Goal: Use online tool/utility: Utilize a website feature to perform a specific function

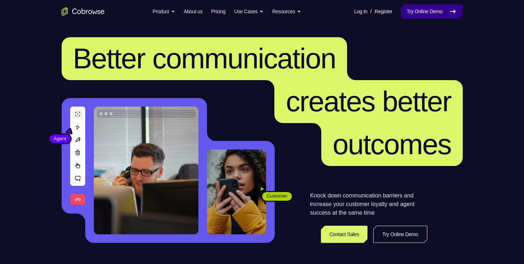
click at [437, 11] on link "Try Online Demo" at bounding box center [432, 11] width 62 height 14
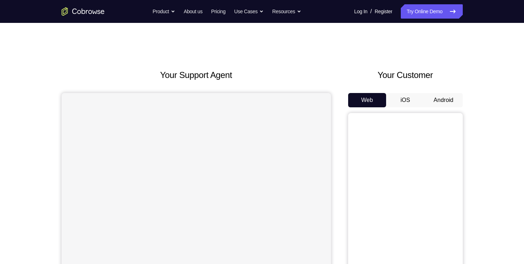
click at [440, 100] on button "Android" at bounding box center [443, 100] width 38 height 14
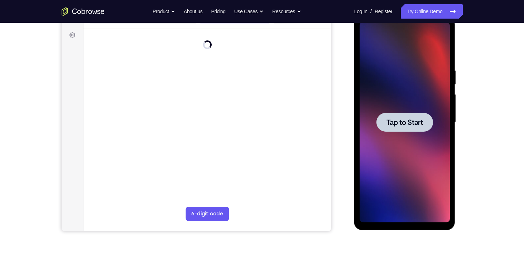
scroll to position [102, 0]
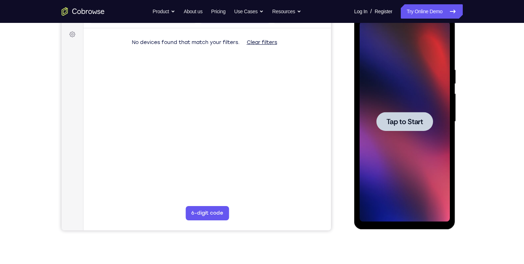
click at [409, 126] on div at bounding box center [404, 121] width 57 height 19
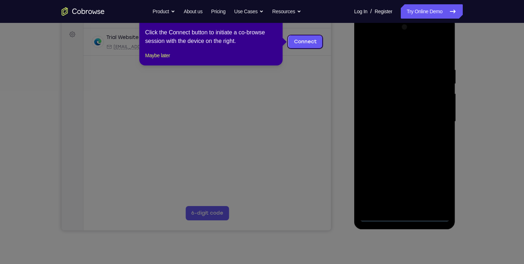
click at [404, 215] on icon at bounding box center [264, 132] width 529 height 264
click at [160, 60] on button "Maybe later" at bounding box center [157, 55] width 25 height 9
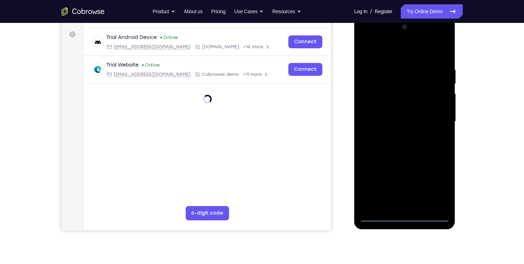
click at [406, 217] on div at bounding box center [404, 121] width 90 height 200
click at [432, 182] on div at bounding box center [404, 121] width 90 height 200
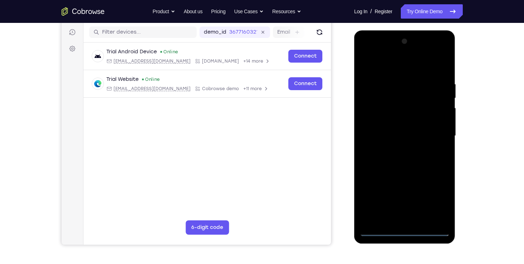
click at [367, 52] on div at bounding box center [404, 136] width 90 height 200
click at [435, 137] on div at bounding box center [404, 136] width 90 height 200
click at [395, 150] on div at bounding box center [404, 136] width 90 height 200
click at [390, 125] on div at bounding box center [404, 136] width 90 height 200
click at [392, 121] on div at bounding box center [404, 136] width 90 height 200
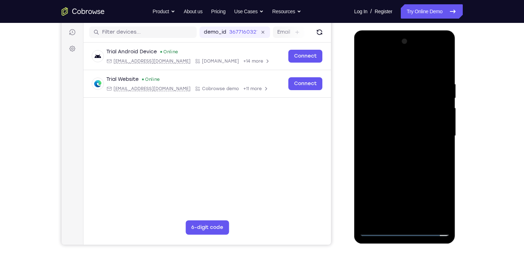
click at [404, 140] on div at bounding box center [404, 136] width 90 height 200
click at [403, 160] on div at bounding box center [404, 136] width 90 height 200
click at [406, 168] on div at bounding box center [404, 136] width 90 height 200
click at [400, 82] on div at bounding box center [404, 136] width 90 height 200
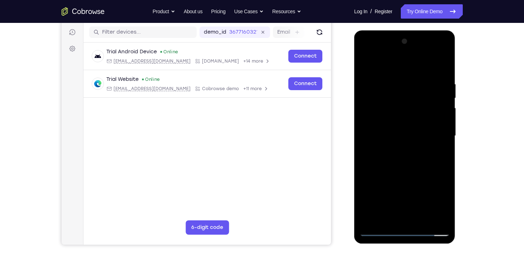
click at [431, 216] on div at bounding box center [404, 136] width 90 height 200
click at [441, 68] on div at bounding box center [404, 136] width 90 height 200
click at [444, 67] on div at bounding box center [404, 136] width 90 height 200
click at [363, 64] on div at bounding box center [404, 136] width 90 height 200
click at [423, 224] on div at bounding box center [404, 136] width 90 height 200
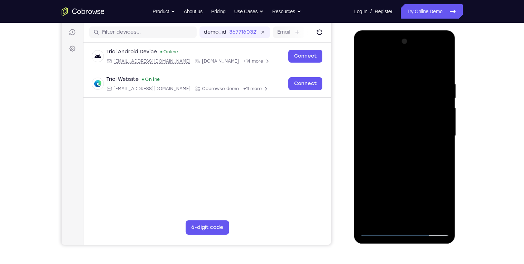
click at [408, 173] on div at bounding box center [404, 136] width 90 height 200
click at [403, 163] on div at bounding box center [404, 136] width 90 height 200
click at [391, 216] on div at bounding box center [404, 136] width 90 height 200
click at [436, 154] on div at bounding box center [404, 136] width 90 height 200
click at [366, 67] on div at bounding box center [404, 136] width 90 height 200
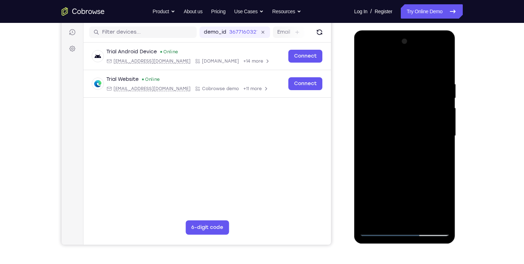
click at [401, 163] on div at bounding box center [404, 136] width 90 height 200
click at [440, 156] on div at bounding box center [404, 136] width 90 height 200
click at [445, 199] on div at bounding box center [404, 136] width 90 height 200
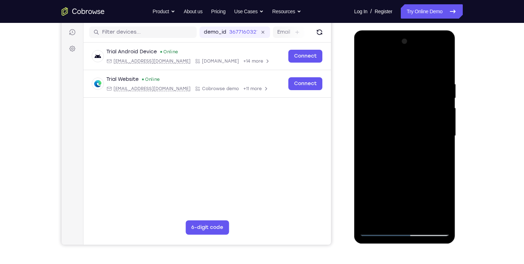
click at [445, 199] on div at bounding box center [404, 136] width 90 height 200
click at [445, 203] on div at bounding box center [404, 136] width 90 height 200
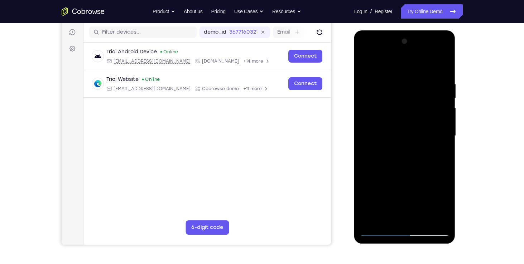
click at [445, 203] on div at bounding box center [404, 136] width 90 height 200
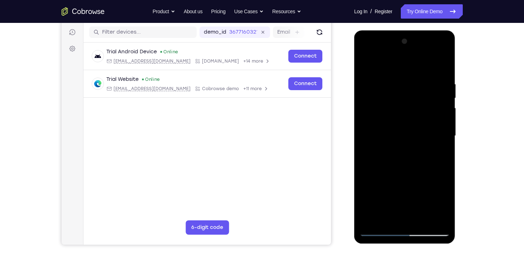
click at [445, 203] on div at bounding box center [404, 136] width 90 height 200
click at [440, 155] on div at bounding box center [404, 136] width 90 height 200
click at [437, 155] on div at bounding box center [404, 136] width 90 height 200
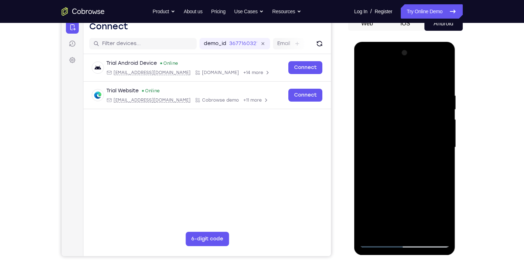
scroll to position [75, 0]
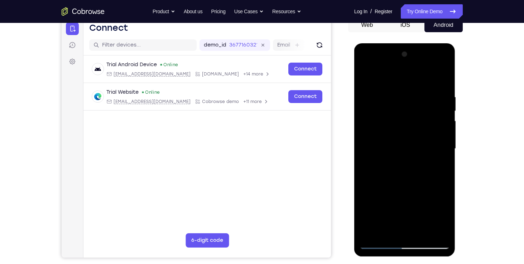
drag, startPoint x: 392, startPoint y: 126, endPoint x: 393, endPoint y: 156, distance: 30.1
click at [393, 156] on div at bounding box center [404, 149] width 90 height 200
click at [398, 105] on div at bounding box center [404, 149] width 90 height 200
click at [411, 140] on div at bounding box center [404, 149] width 90 height 200
click at [440, 168] on div at bounding box center [404, 149] width 90 height 200
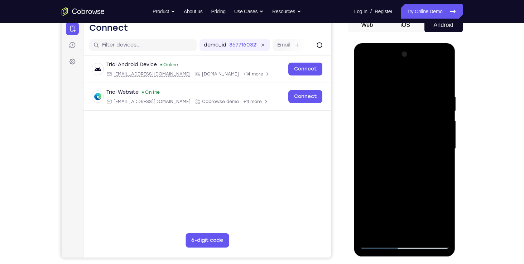
click at [384, 118] on div at bounding box center [404, 149] width 90 height 200
click at [369, 79] on div at bounding box center [404, 149] width 90 height 200
click at [403, 176] on div at bounding box center [404, 149] width 90 height 200
click at [365, 80] on div at bounding box center [404, 149] width 90 height 200
click at [404, 146] on div at bounding box center [404, 149] width 90 height 200
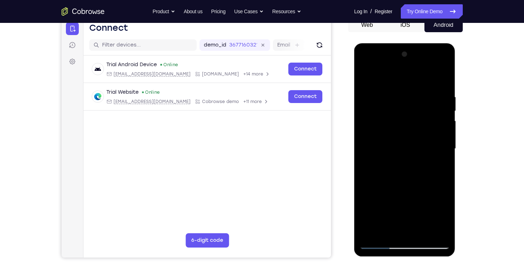
click at [441, 164] on div at bounding box center [404, 149] width 90 height 200
click at [440, 169] on div at bounding box center [404, 149] width 90 height 200
click at [411, 156] on div at bounding box center [404, 149] width 90 height 200
click at [409, 207] on div at bounding box center [404, 149] width 90 height 200
click at [425, 209] on div at bounding box center [404, 149] width 90 height 200
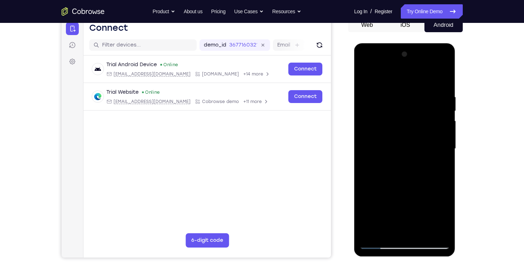
click at [438, 168] on div at bounding box center [404, 149] width 90 height 200
click at [364, 79] on div at bounding box center [404, 149] width 90 height 200
click at [393, 148] on div at bounding box center [404, 149] width 90 height 200
click at [388, 227] on div at bounding box center [404, 149] width 90 height 200
click at [442, 170] on div at bounding box center [404, 149] width 90 height 200
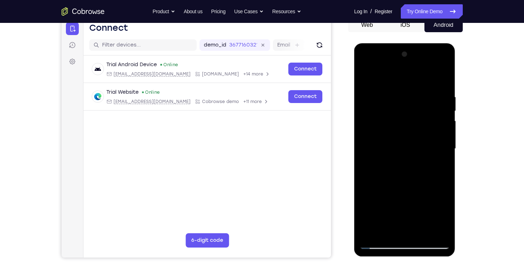
click at [438, 168] on div at bounding box center [404, 149] width 90 height 200
click at [437, 166] on div at bounding box center [404, 149] width 90 height 200
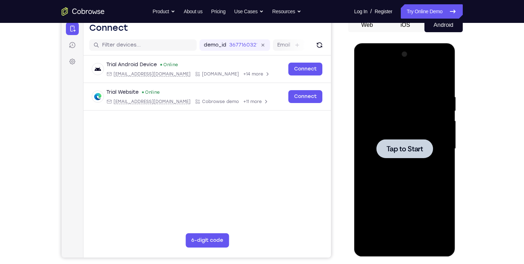
click at [411, 148] on span "Tap to Start" at bounding box center [404, 148] width 37 height 7
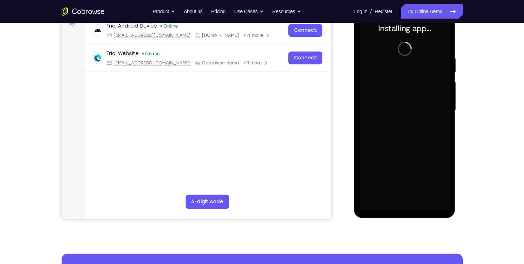
scroll to position [115, 0]
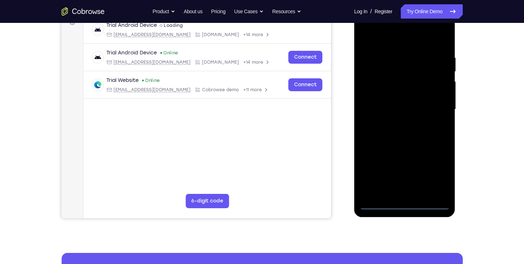
click at [403, 207] on div at bounding box center [404, 109] width 90 height 200
click at [435, 171] on div at bounding box center [404, 109] width 90 height 200
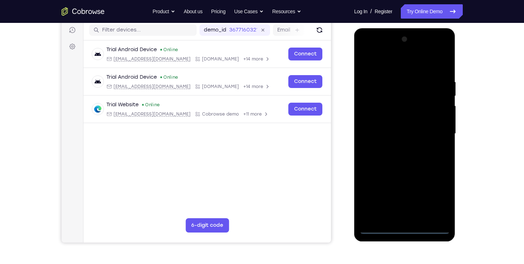
scroll to position [89, 0]
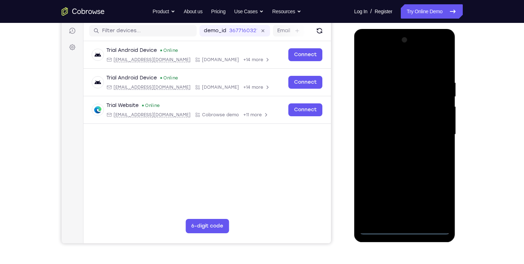
click at [366, 51] on div at bounding box center [404, 134] width 90 height 200
click at [436, 130] on div at bounding box center [404, 134] width 90 height 200
click at [396, 147] on div at bounding box center [404, 134] width 90 height 200
click at [389, 128] on div at bounding box center [404, 134] width 90 height 200
click at [389, 118] on div at bounding box center [404, 134] width 90 height 200
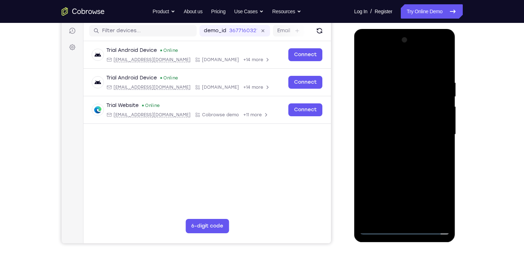
click at [407, 134] on div at bounding box center [404, 134] width 90 height 200
click at [412, 161] on div at bounding box center [404, 134] width 90 height 200
click at [410, 159] on div at bounding box center [404, 134] width 90 height 200
click at [421, 220] on div at bounding box center [404, 134] width 90 height 200
click at [409, 173] on div at bounding box center [404, 134] width 90 height 200
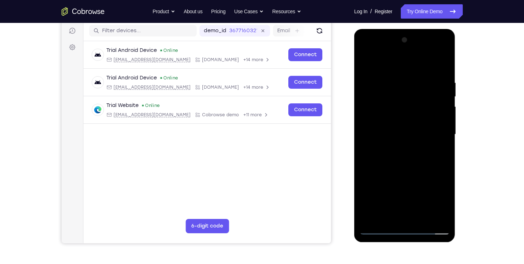
click at [389, 130] on div at bounding box center [404, 134] width 90 height 200
click at [388, 212] on div at bounding box center [404, 134] width 90 height 200
click at [438, 154] on div at bounding box center [404, 134] width 90 height 200
drag, startPoint x: 431, startPoint y: 115, endPoint x: 425, endPoint y: 149, distance: 34.3
click at [425, 149] on div at bounding box center [404, 134] width 90 height 200
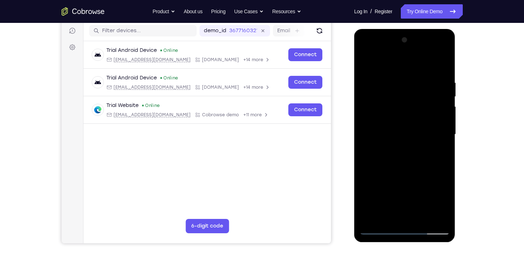
drag, startPoint x: 429, startPoint y: 85, endPoint x: 425, endPoint y: 108, distance: 23.3
click at [425, 108] on div at bounding box center [404, 134] width 90 height 200
click at [393, 97] on div at bounding box center [404, 134] width 90 height 200
click at [443, 65] on div at bounding box center [404, 134] width 90 height 200
click at [406, 115] on div at bounding box center [404, 134] width 90 height 200
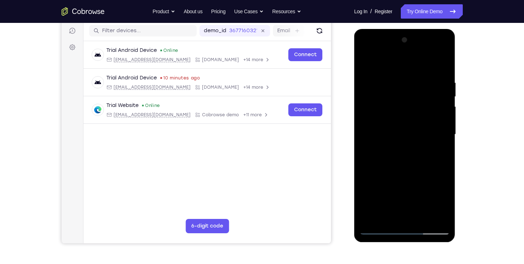
click at [445, 63] on div at bounding box center [404, 134] width 90 height 200
click at [392, 214] on div at bounding box center [404, 134] width 90 height 200
click at [444, 201] on div at bounding box center [404, 134] width 90 height 200
click at [441, 150] on div at bounding box center [404, 134] width 90 height 200
click at [440, 152] on div at bounding box center [404, 134] width 90 height 200
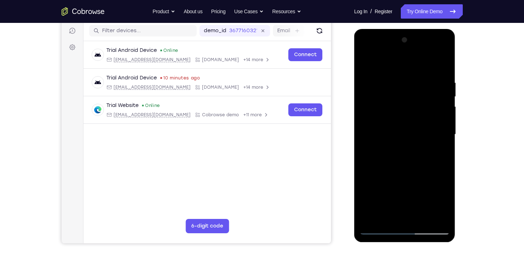
click at [398, 102] on div at bounding box center [404, 134] width 90 height 200
click at [408, 162] on div at bounding box center [404, 134] width 90 height 200
click at [394, 215] on div at bounding box center [404, 134] width 90 height 200
click at [436, 154] on div at bounding box center [404, 134] width 90 height 200
click at [389, 153] on div at bounding box center [404, 134] width 90 height 200
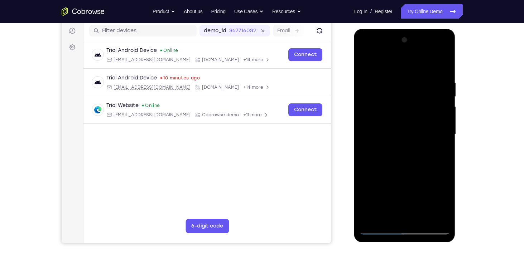
click at [439, 152] on div at bounding box center [404, 134] width 90 height 200
click at [388, 151] on div at bounding box center [404, 134] width 90 height 200
click at [367, 65] on div at bounding box center [404, 134] width 90 height 200
drag, startPoint x: 412, startPoint y: 195, endPoint x: 403, endPoint y: 131, distance: 64.3
click at [403, 131] on div at bounding box center [404, 134] width 90 height 200
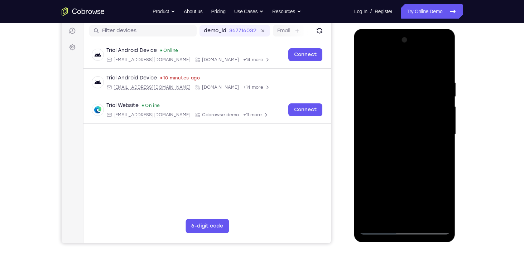
click at [398, 149] on div at bounding box center [404, 134] width 90 height 200
click at [365, 64] on div at bounding box center [404, 134] width 90 height 200
drag, startPoint x: 416, startPoint y: 152, endPoint x: 411, endPoint y: 236, distance: 83.5
click at [411, 236] on div at bounding box center [404, 135] width 101 height 213
click at [394, 149] on div at bounding box center [404, 134] width 90 height 200
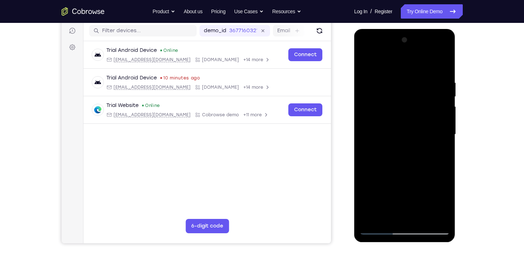
click at [391, 217] on div at bounding box center [404, 134] width 90 height 200
click at [438, 153] on div at bounding box center [404, 134] width 90 height 200
click at [365, 61] on div at bounding box center [404, 134] width 90 height 200
click at [446, 111] on div at bounding box center [404, 134] width 90 height 200
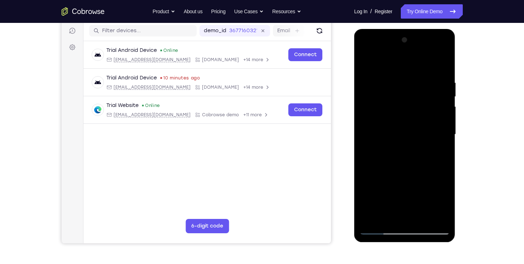
click at [446, 111] on div at bounding box center [404, 134] width 90 height 200
click at [387, 145] on div at bounding box center [404, 134] width 90 height 200
click at [365, 64] on div at bounding box center [404, 134] width 90 height 200
click at [392, 148] on div at bounding box center [404, 134] width 90 height 200
click at [382, 212] on div at bounding box center [404, 134] width 90 height 200
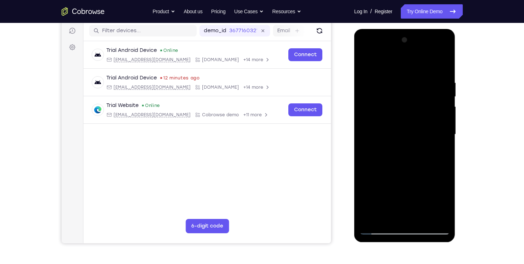
click at [439, 154] on div at bounding box center [404, 134] width 90 height 200
click at [440, 154] on div at bounding box center [404, 134] width 90 height 200
click at [437, 152] on div at bounding box center [404, 134] width 90 height 200
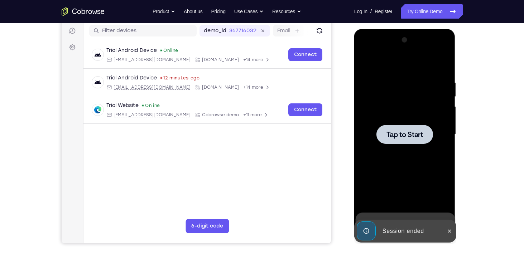
click at [413, 134] on span "Tap to Start" at bounding box center [404, 134] width 37 height 7
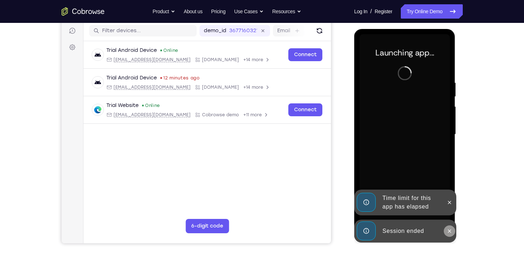
click at [449, 233] on icon at bounding box center [449, 231] width 6 height 6
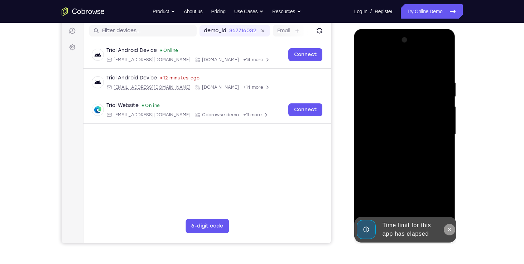
click at [449, 227] on icon at bounding box center [449, 230] width 6 height 6
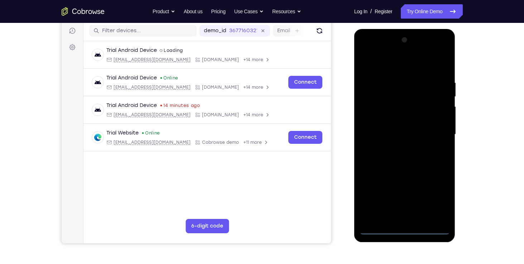
click at [406, 231] on div at bounding box center [404, 134] width 90 height 200
click at [437, 198] on div at bounding box center [404, 134] width 90 height 200
click at [365, 52] on div at bounding box center [404, 134] width 90 height 200
click at [432, 131] on div at bounding box center [404, 134] width 90 height 200
click at [396, 149] on div at bounding box center [404, 134] width 90 height 200
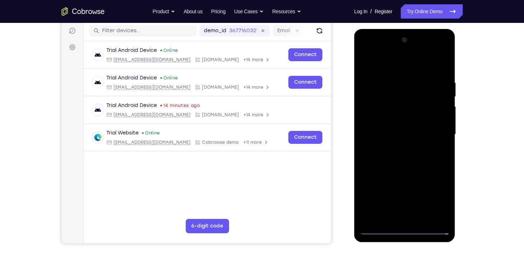
click at [401, 128] on div at bounding box center [404, 134] width 90 height 200
click at [389, 121] on div at bounding box center [404, 134] width 90 height 200
click at [407, 136] on div at bounding box center [404, 134] width 90 height 200
click at [407, 158] on div at bounding box center [404, 134] width 90 height 200
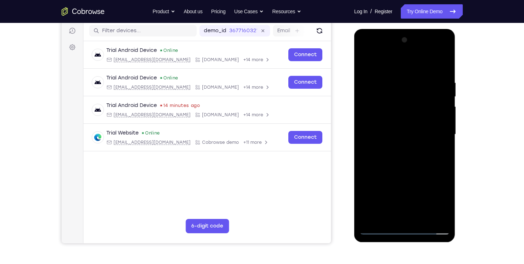
click at [402, 169] on div at bounding box center [404, 134] width 90 height 200
click at [420, 220] on div at bounding box center [404, 134] width 90 height 200
click at [411, 171] on div at bounding box center [404, 134] width 90 height 200
click at [407, 130] on div at bounding box center [404, 134] width 90 height 200
click at [403, 213] on div at bounding box center [404, 134] width 90 height 200
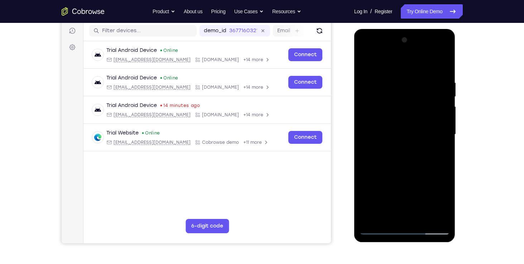
click at [441, 154] on div at bounding box center [404, 134] width 90 height 200
click at [386, 152] on div at bounding box center [404, 134] width 90 height 200
click at [438, 154] on div at bounding box center [404, 134] width 90 height 200
click at [438, 153] on div at bounding box center [404, 134] width 90 height 200
click at [439, 152] on div at bounding box center [404, 134] width 90 height 200
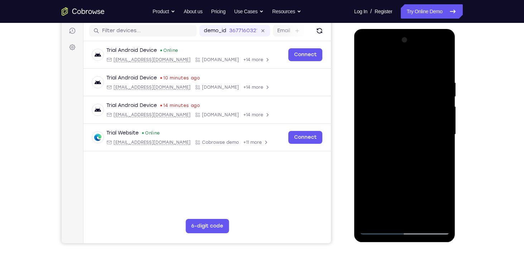
click at [396, 151] on div at bounding box center [404, 134] width 90 height 200
click at [381, 152] on div at bounding box center [404, 134] width 90 height 200
click at [438, 152] on div at bounding box center [404, 134] width 90 height 200
click at [377, 122] on div at bounding box center [404, 134] width 90 height 200
click at [401, 181] on div at bounding box center [404, 134] width 90 height 200
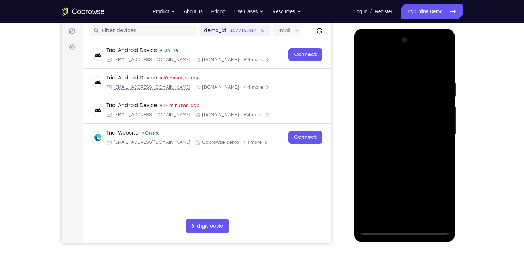
click at [439, 153] on div at bounding box center [404, 134] width 90 height 200
click at [366, 66] on div at bounding box center [404, 134] width 90 height 200
click at [406, 127] on div at bounding box center [404, 134] width 90 height 200
click at [393, 137] on div at bounding box center [404, 134] width 90 height 200
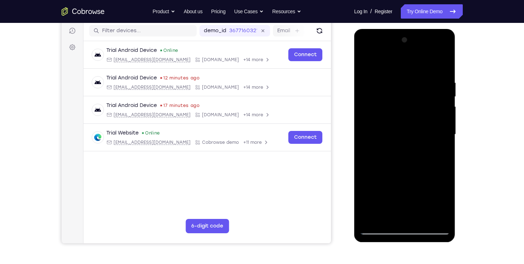
click at [371, 134] on div at bounding box center [404, 134] width 90 height 200
click at [436, 152] on div at bounding box center [404, 134] width 90 height 200
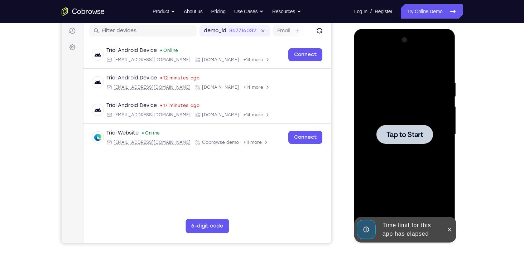
click at [404, 137] on span "Tap to Start" at bounding box center [404, 134] width 37 height 7
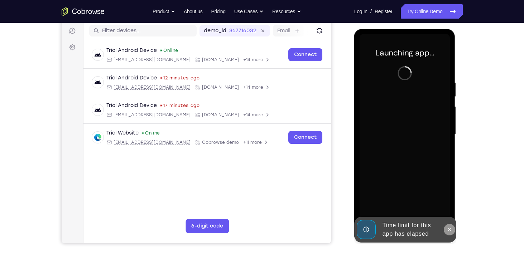
click at [451, 228] on icon at bounding box center [449, 230] width 6 height 6
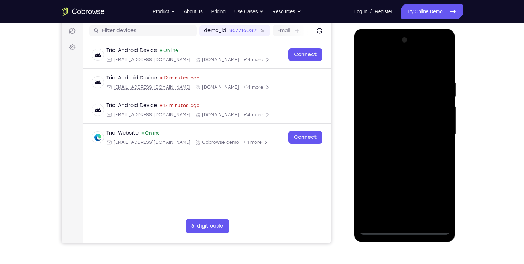
click at [406, 230] on div at bounding box center [404, 134] width 90 height 200
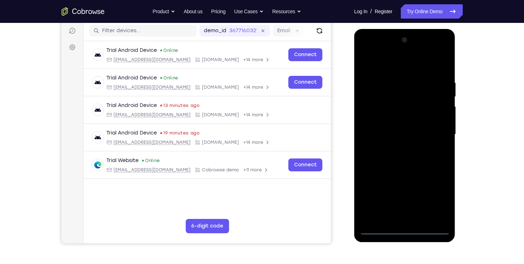
click at [439, 200] on div at bounding box center [404, 134] width 90 height 200
click at [368, 51] on div at bounding box center [404, 134] width 90 height 200
click at [438, 135] on div at bounding box center [404, 134] width 90 height 200
click at [395, 151] on div at bounding box center [404, 134] width 90 height 200
click at [393, 122] on div at bounding box center [404, 134] width 90 height 200
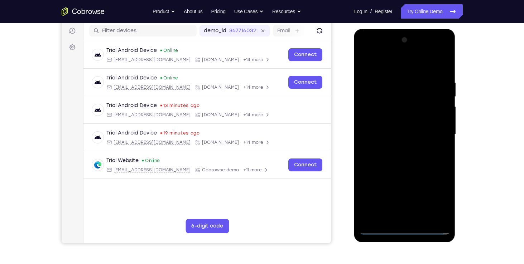
click at [396, 120] on div at bounding box center [404, 134] width 90 height 200
click at [406, 137] on div at bounding box center [404, 134] width 90 height 200
click at [411, 157] on div at bounding box center [404, 134] width 90 height 200
click at [395, 167] on div at bounding box center [404, 134] width 90 height 200
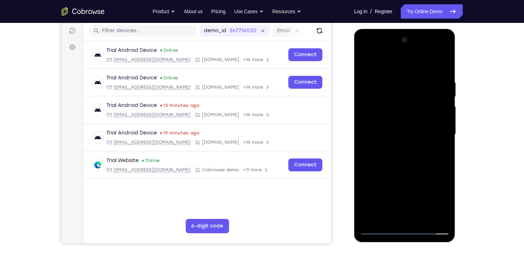
click at [421, 218] on div at bounding box center [404, 134] width 90 height 200
click at [406, 173] on div at bounding box center [404, 134] width 90 height 200
click at [391, 126] on div at bounding box center [404, 134] width 90 height 200
click at [393, 174] on div at bounding box center [404, 134] width 90 height 200
click at [411, 177] on div at bounding box center [404, 134] width 90 height 200
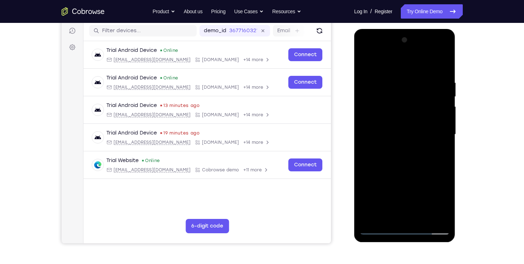
click at [421, 178] on div at bounding box center [404, 134] width 90 height 200
click at [440, 154] on div at bounding box center [404, 134] width 90 height 200
click at [364, 66] on div at bounding box center [404, 134] width 90 height 200
click at [396, 132] on div at bounding box center [404, 134] width 90 height 200
click at [395, 215] on div at bounding box center [404, 134] width 90 height 200
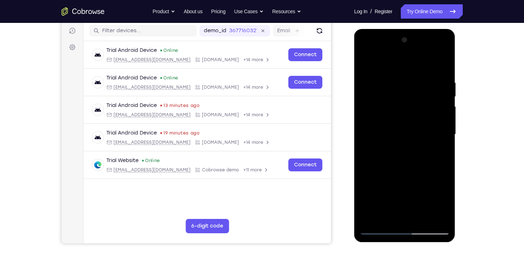
click at [438, 152] on div at bounding box center [404, 134] width 90 height 200
click at [396, 152] on div at bounding box center [404, 134] width 90 height 200
click at [438, 154] on div at bounding box center [404, 134] width 90 height 200
click at [385, 150] on div at bounding box center [404, 134] width 90 height 200
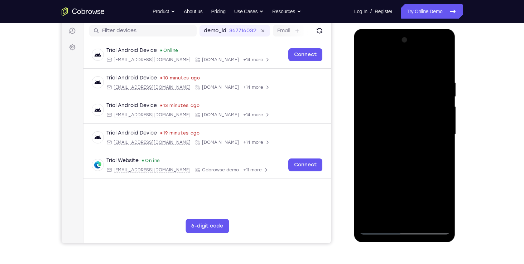
click at [438, 153] on div at bounding box center [404, 134] width 90 height 200
click at [439, 152] on div at bounding box center [404, 134] width 90 height 200
click at [434, 154] on div at bounding box center [404, 134] width 90 height 200
click at [439, 154] on div at bounding box center [404, 134] width 90 height 200
click at [406, 107] on div at bounding box center [404, 134] width 90 height 200
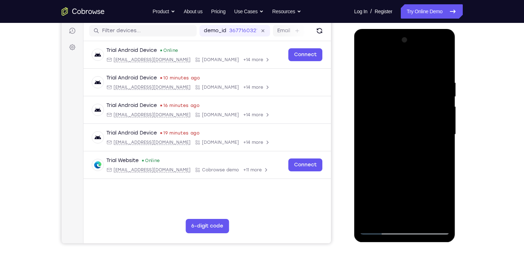
click at [415, 170] on div at bounding box center [404, 134] width 90 height 200
click at [398, 153] on div at bounding box center [404, 134] width 90 height 200
